Goal: Find contact information: Find contact information

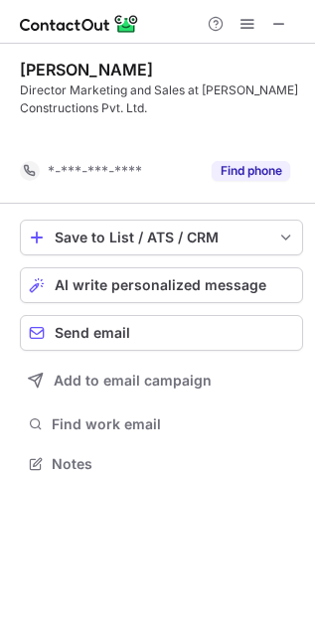
scroll to position [10, 10]
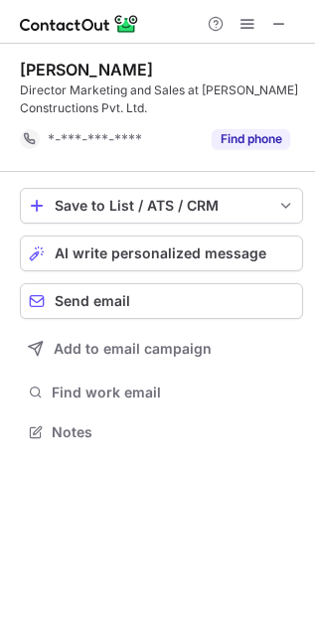
click at [290, 33] on div at bounding box center [247, 24] width 95 height 24
click at [288, 32] on button at bounding box center [279, 24] width 24 height 24
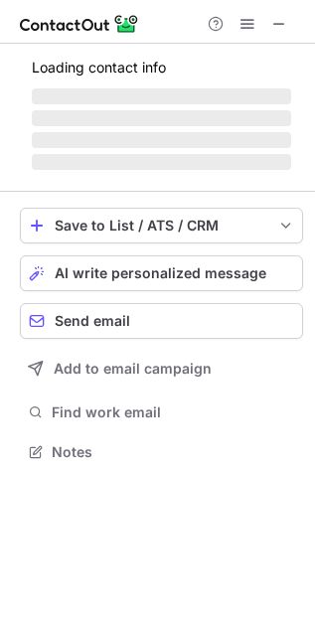
scroll to position [449, 315]
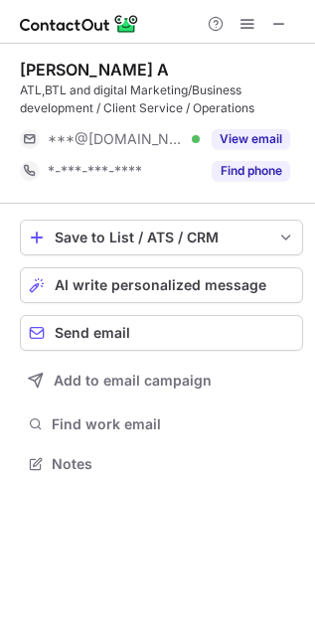
click at [265, 121] on div "Hasim A ATL,BTL and digital Marketing/Business development / Client Service / O…" at bounding box center [161, 123] width 283 height 127
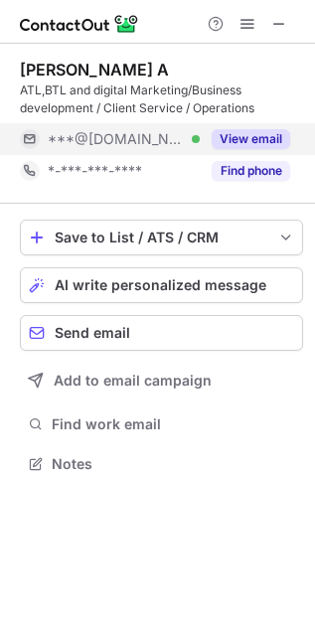
click at [260, 135] on button "View email" at bounding box center [251, 139] width 78 height 20
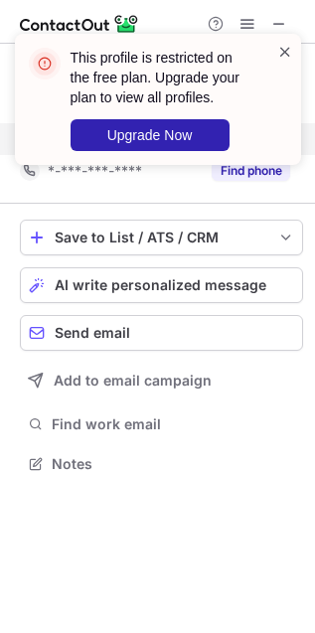
click at [281, 52] on span at bounding box center [285, 52] width 16 height 20
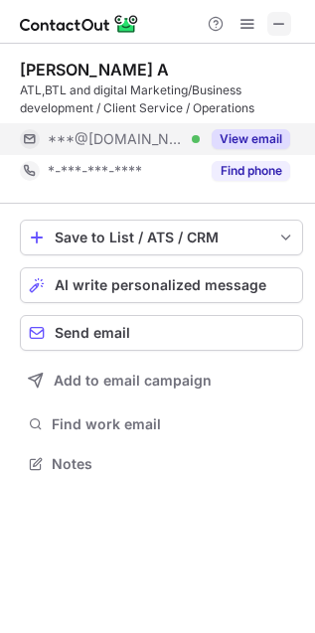
click at [289, 15] on button at bounding box center [279, 24] width 24 height 24
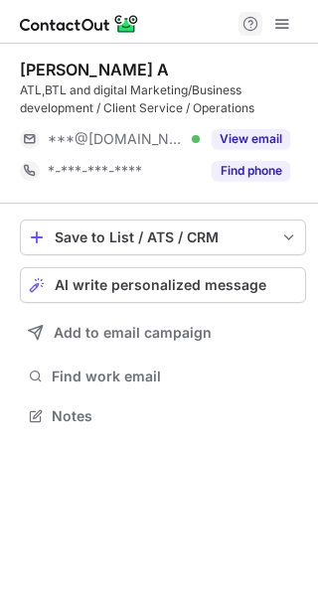
scroll to position [402, 318]
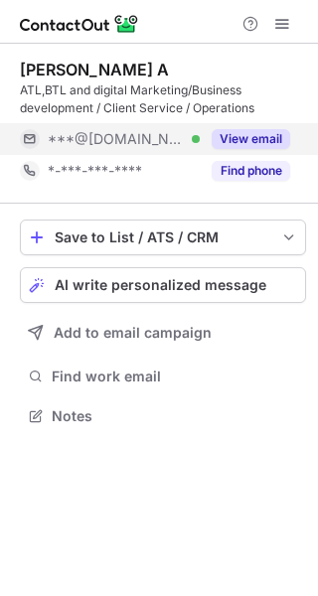
click at [240, 128] on div "View email" at bounding box center [245, 139] width 90 height 32
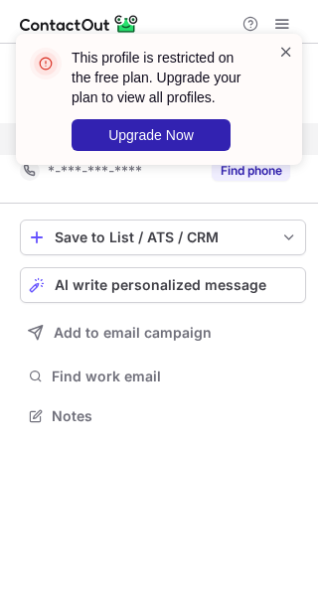
click at [289, 45] on span at bounding box center [286, 52] width 16 height 20
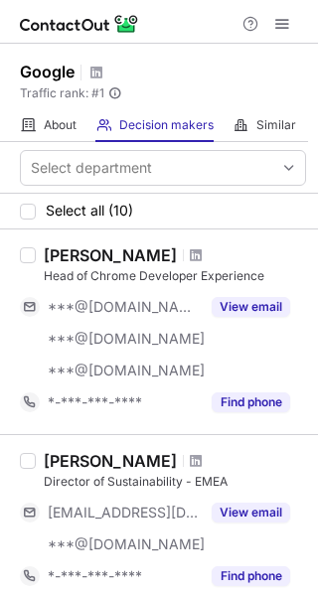
drag, startPoint x: 103, startPoint y: 5, endPoint x: 109, endPoint y: 18, distance: 14.2
click at [109, 18] on div at bounding box center [159, 22] width 318 height 44
